Goal: Task Accomplishment & Management: Use online tool/utility

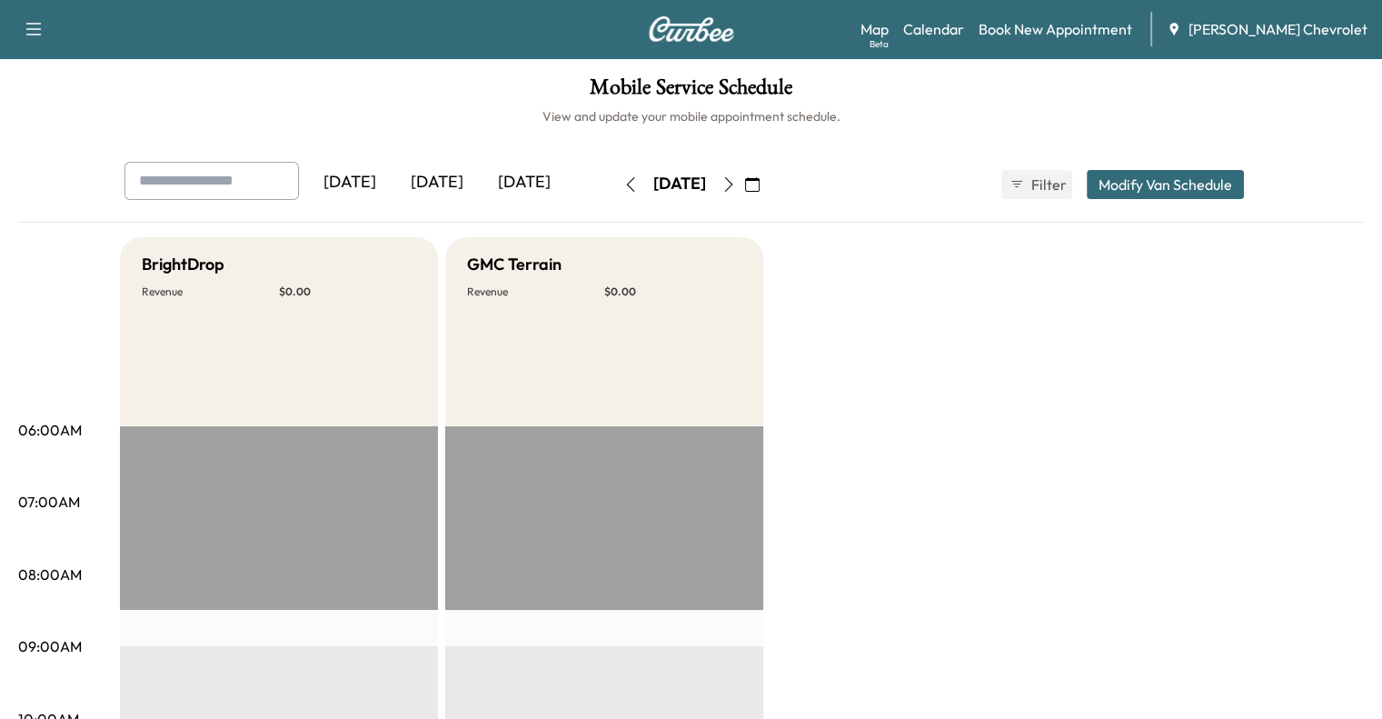
click at [393, 188] on div "[DATE]" at bounding box center [436, 183] width 87 height 42
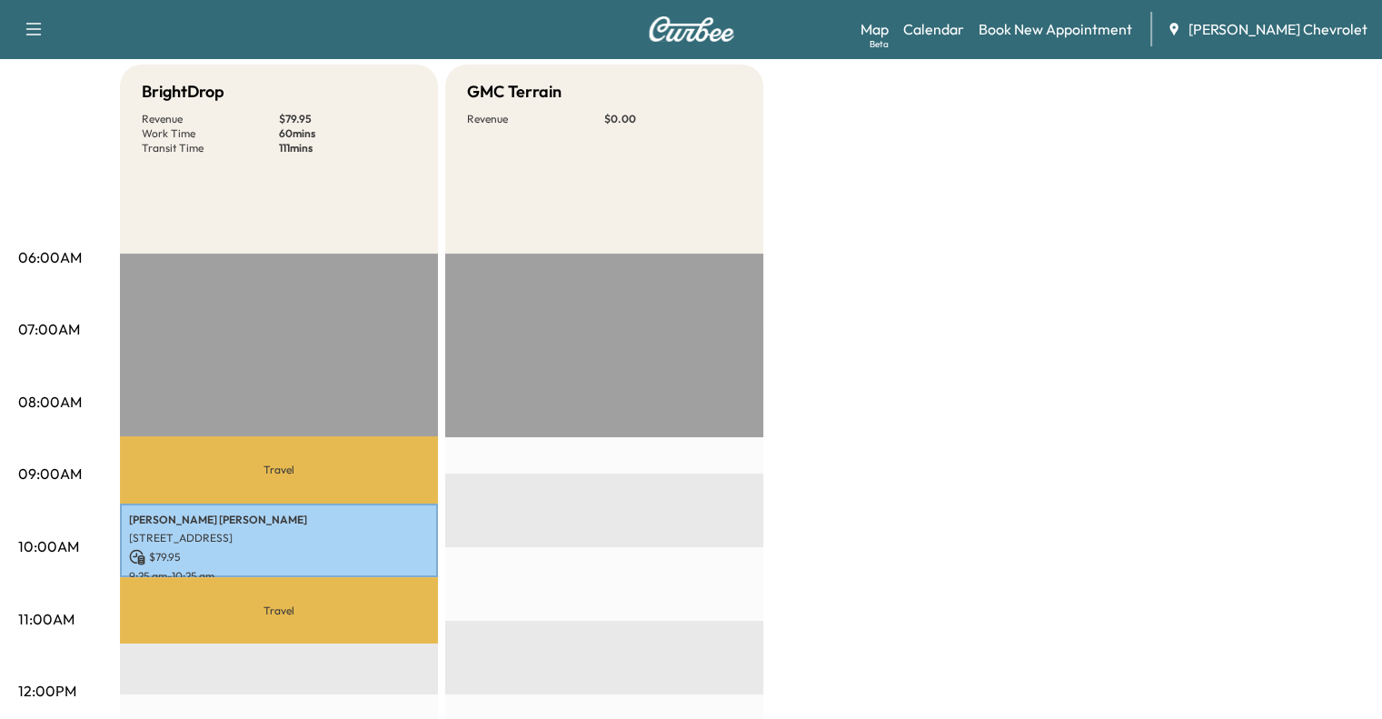
scroll to position [130, 0]
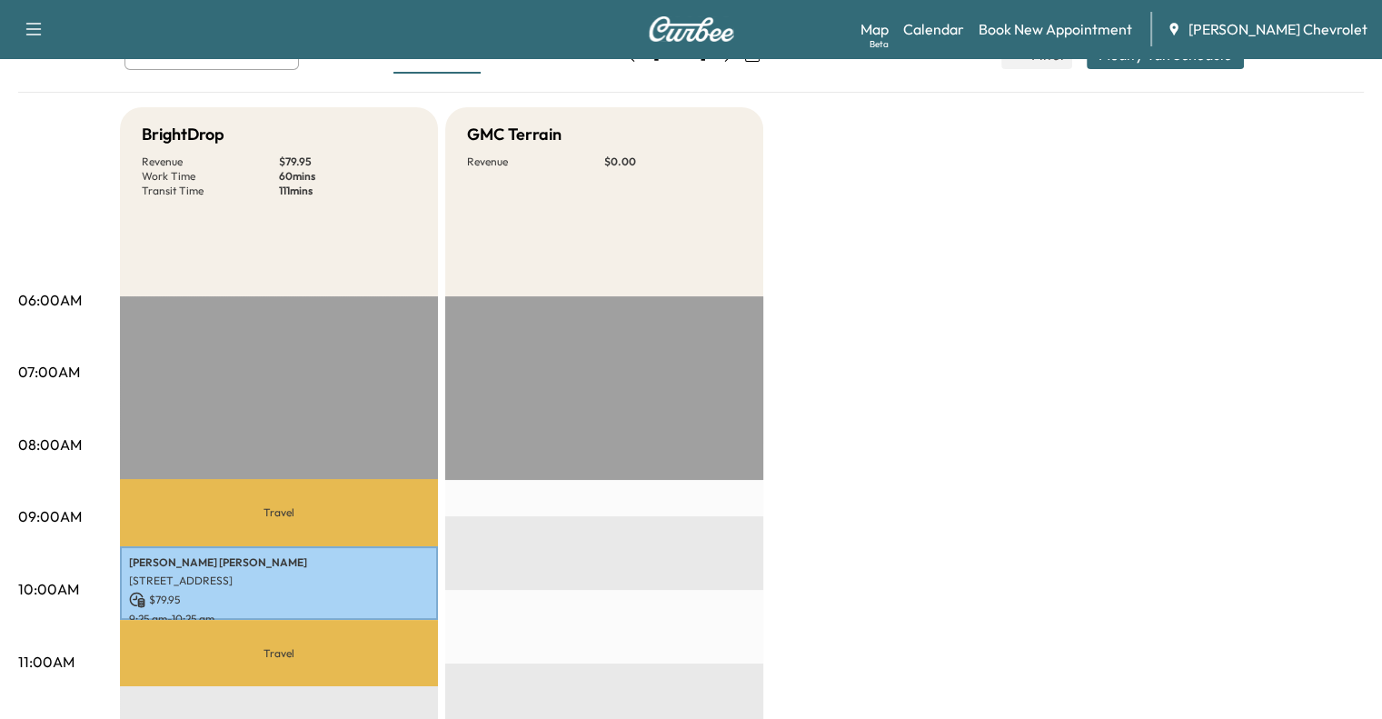
click at [476, 154] on p "Revenue" at bounding box center [535, 161] width 137 height 15
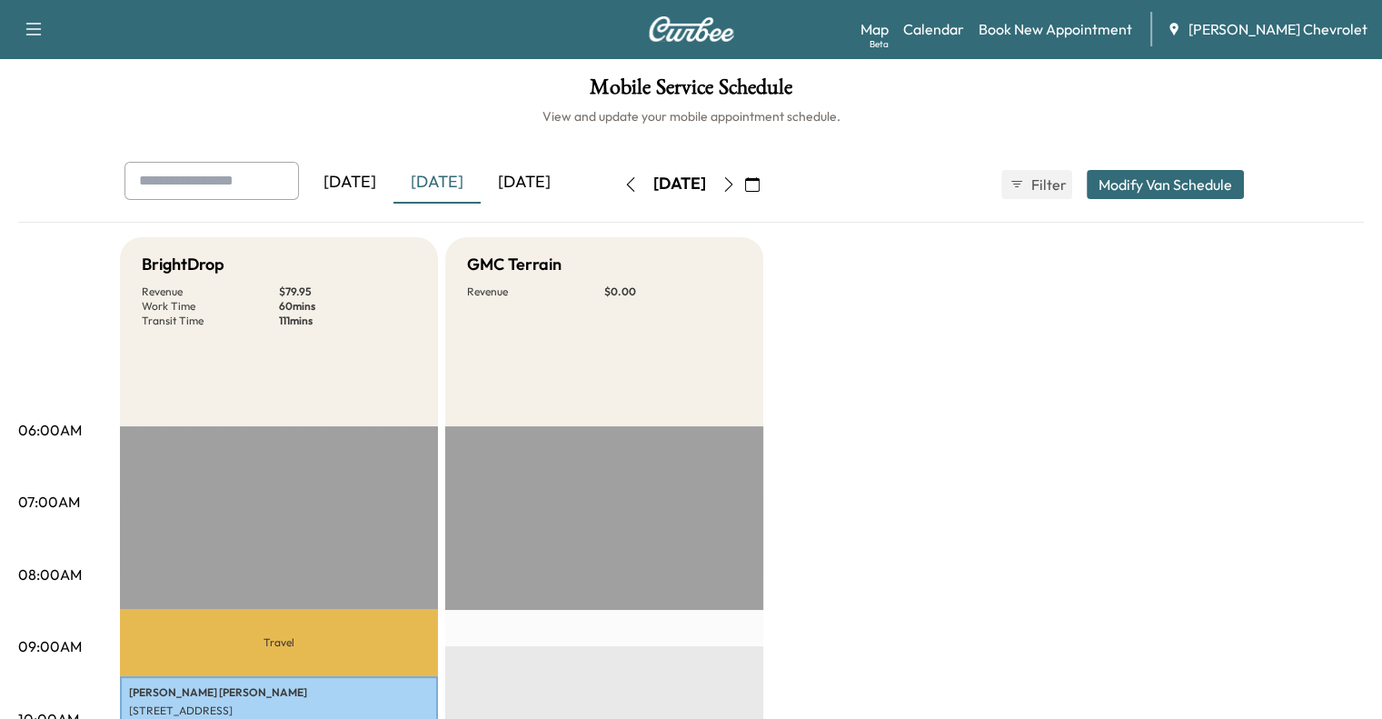
click at [481, 177] on div "[DATE]" at bounding box center [524, 183] width 87 height 42
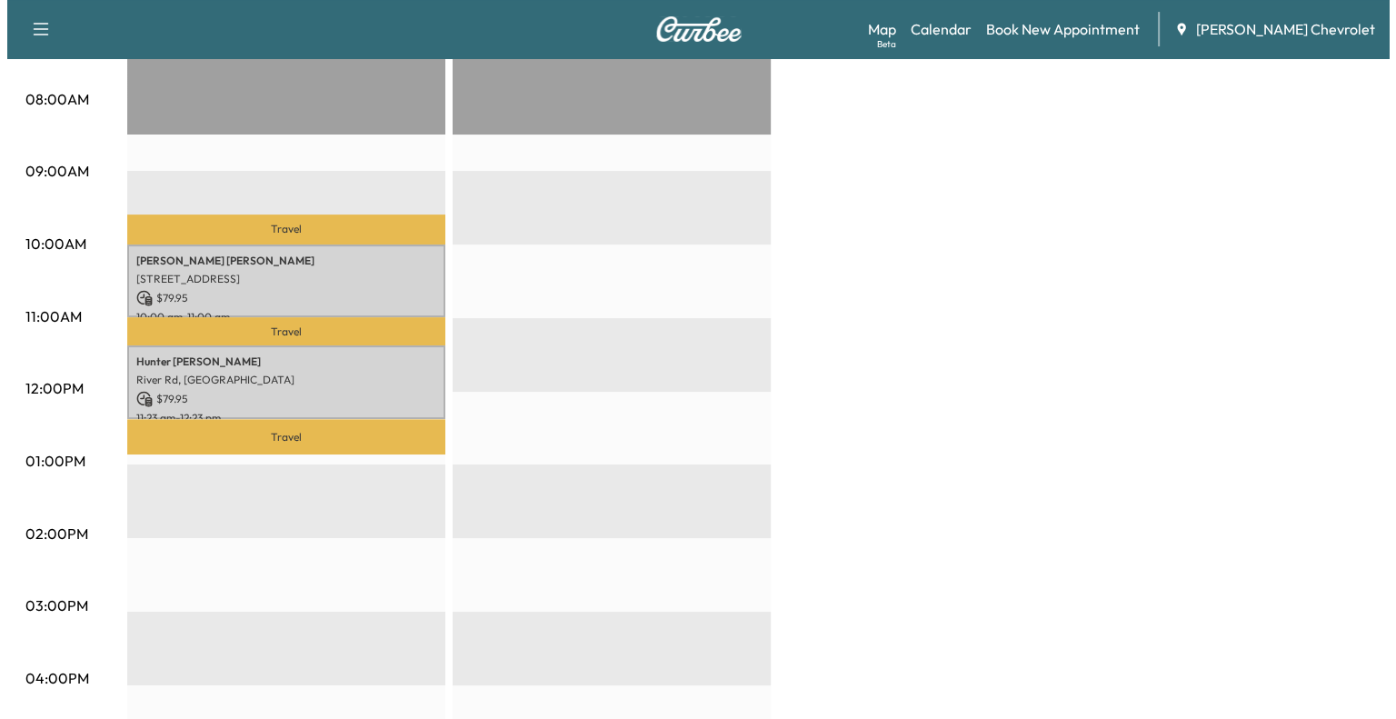
scroll to position [479, 0]
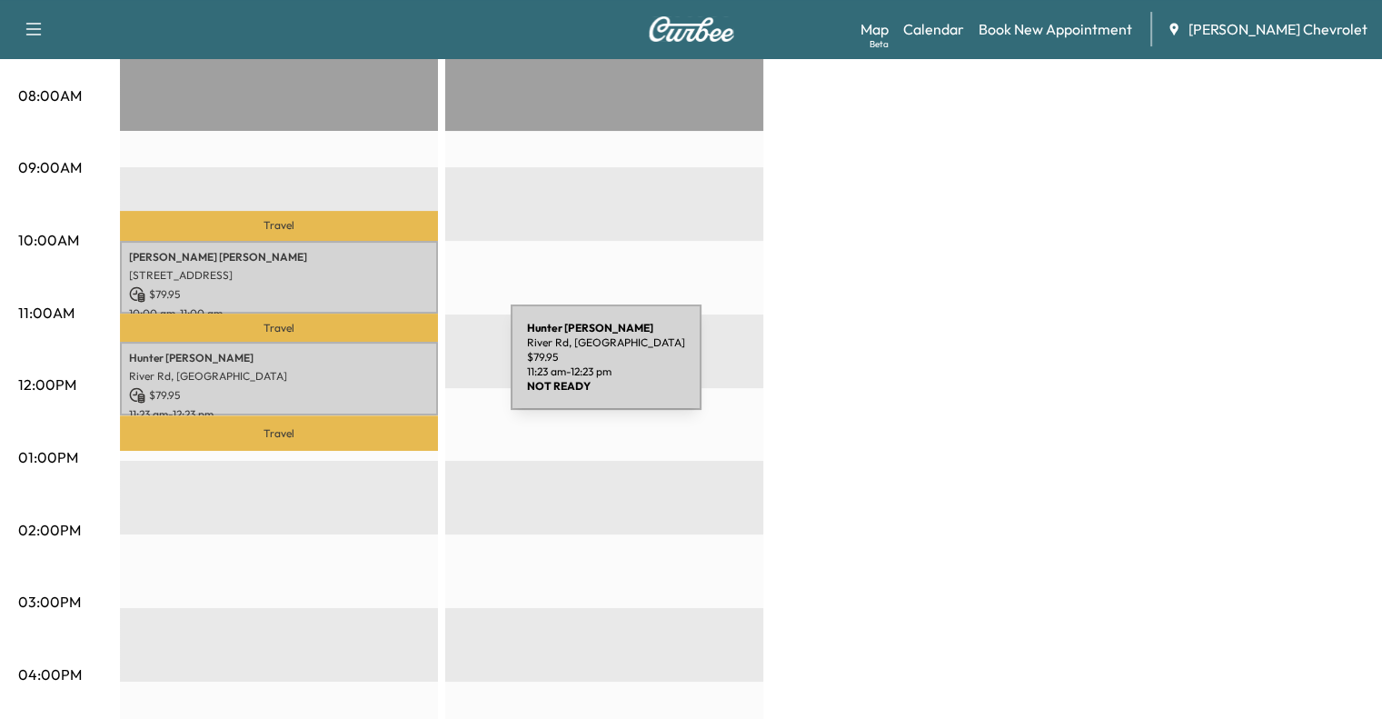
click at [374, 369] on p "River Rd, United States" at bounding box center [279, 376] width 300 height 15
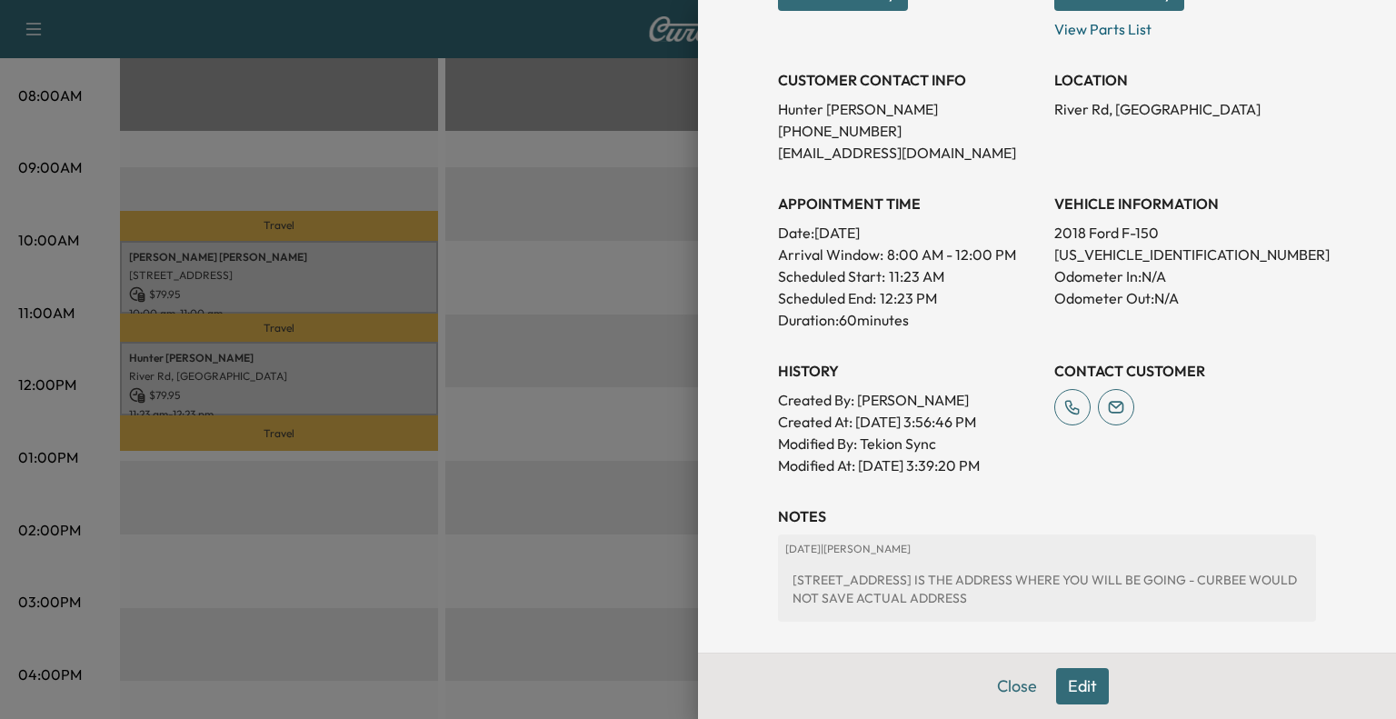
scroll to position [329, 0]
click at [934, 464] on p "Modified At : 09/17/2025 3:39:20 PM" at bounding box center [909, 463] width 262 height 22
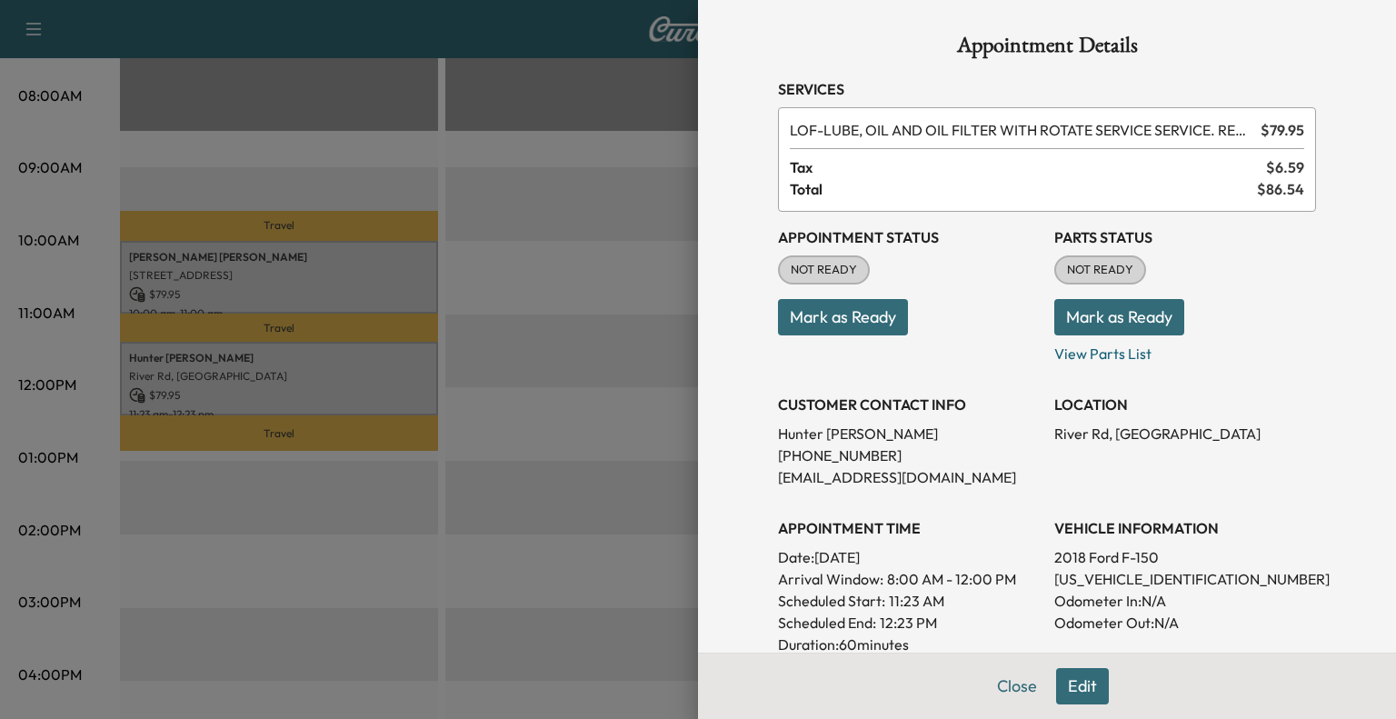
scroll to position [0, 0]
click at [1001, 697] on button "Close" at bounding box center [1017, 686] width 64 height 36
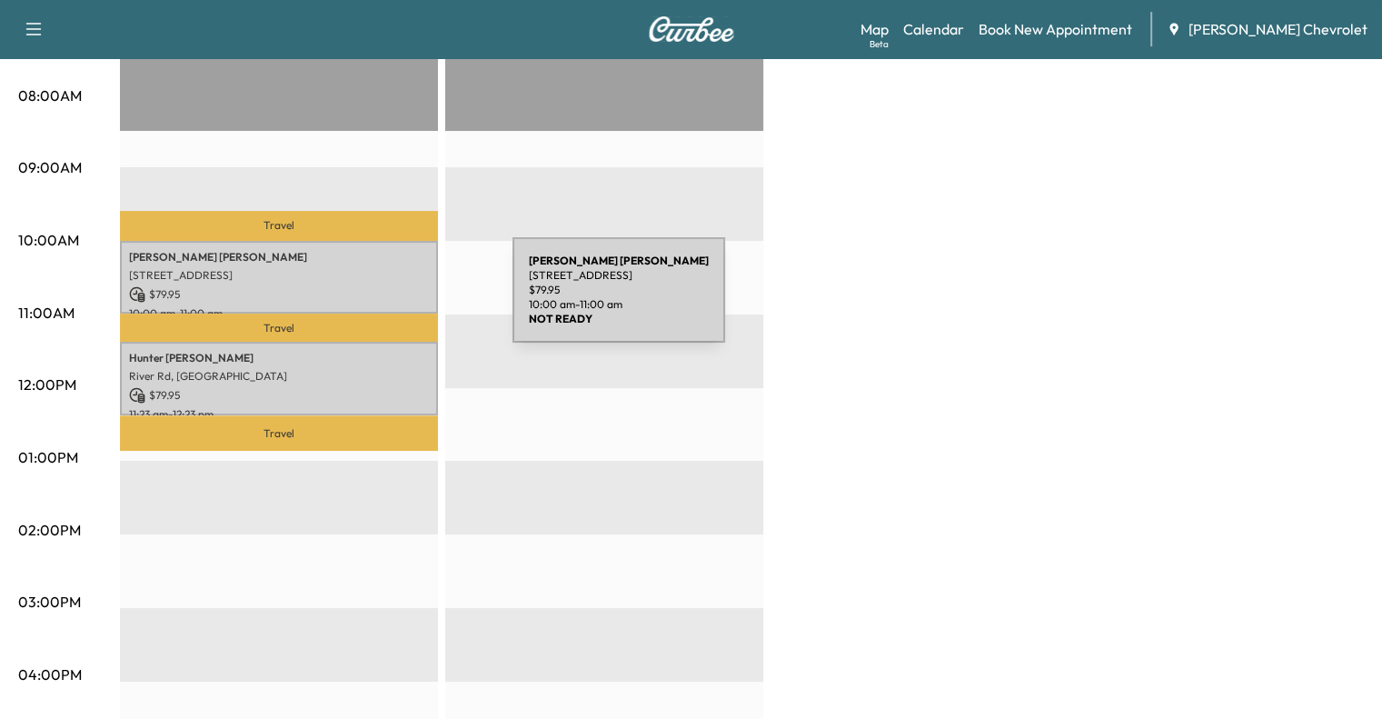
click at [376, 306] on p "10:00 am - 11:00 am" at bounding box center [279, 313] width 300 height 15
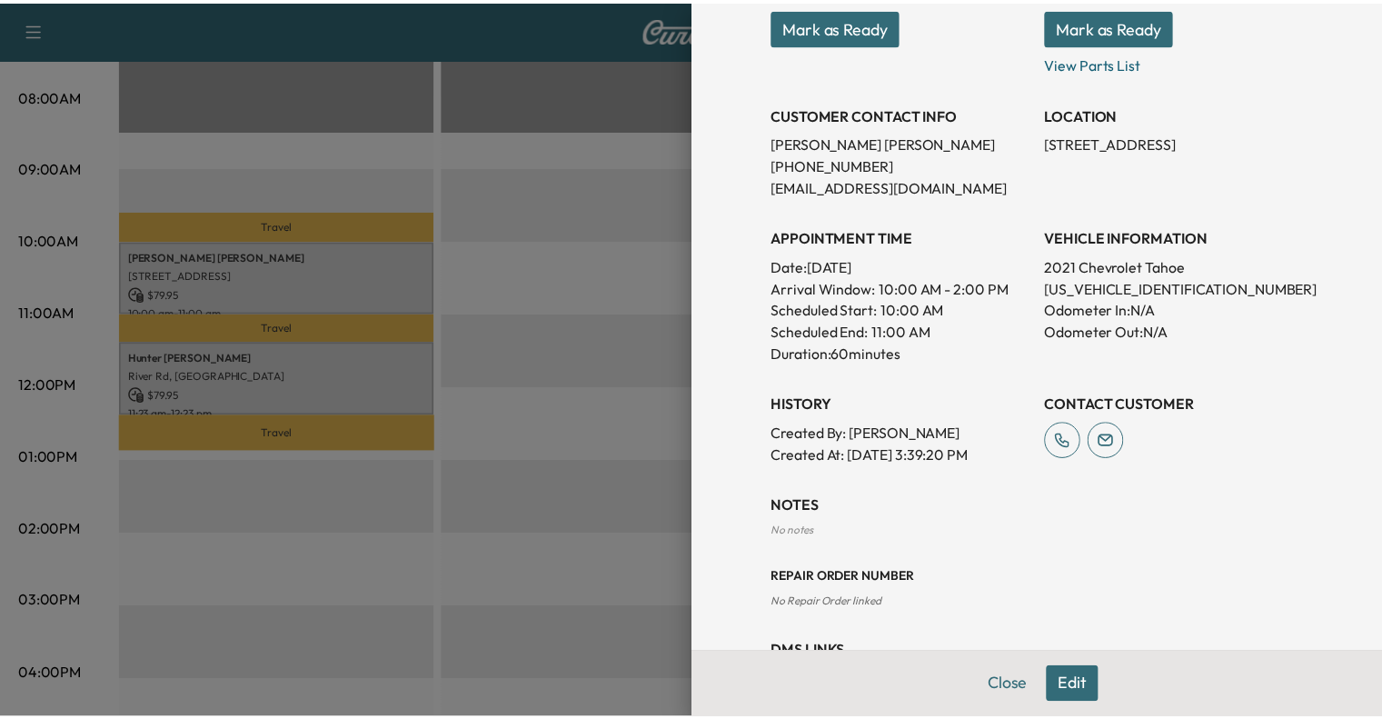
scroll to position [371, 0]
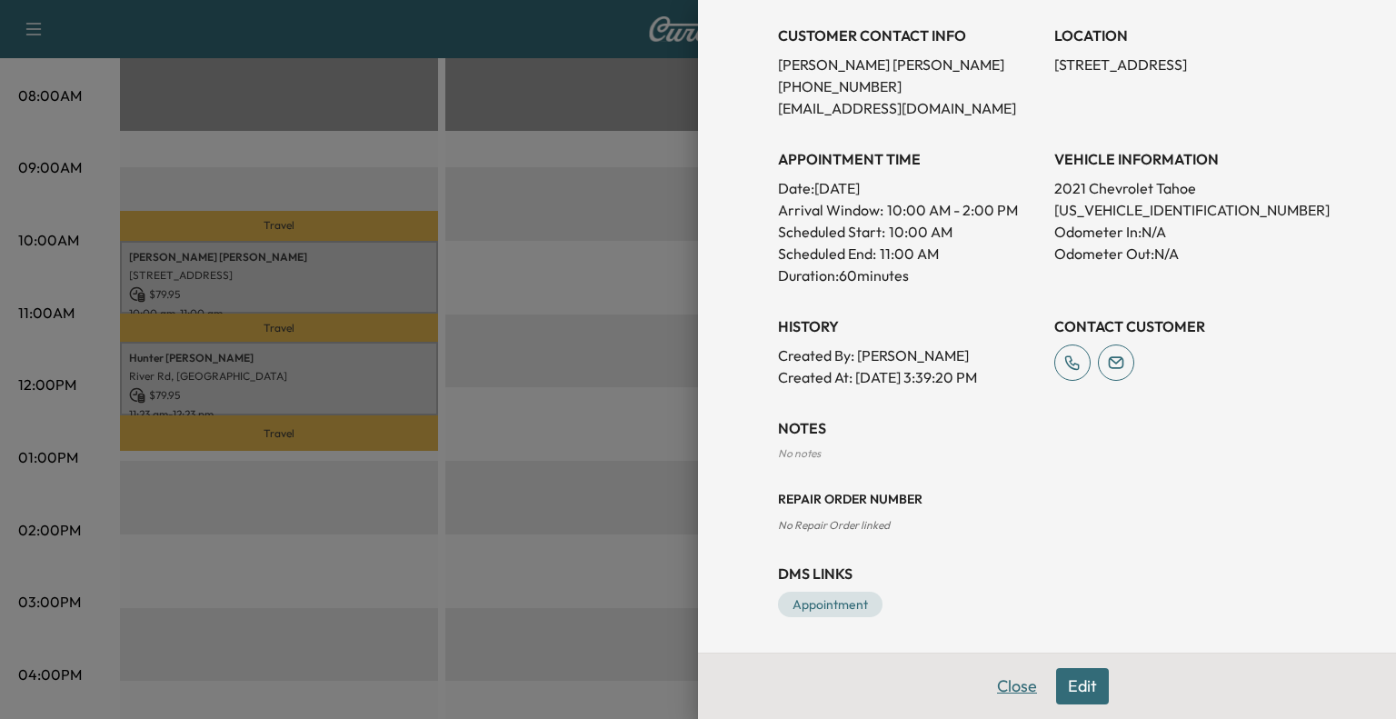
click at [987, 683] on button "Close" at bounding box center [1017, 686] width 64 height 36
